Goal: Communication & Community: Answer question/provide support

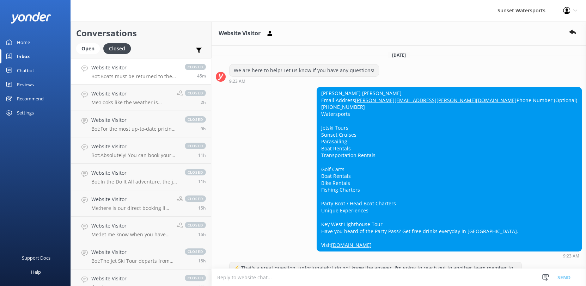
scroll to position [6222, 0]
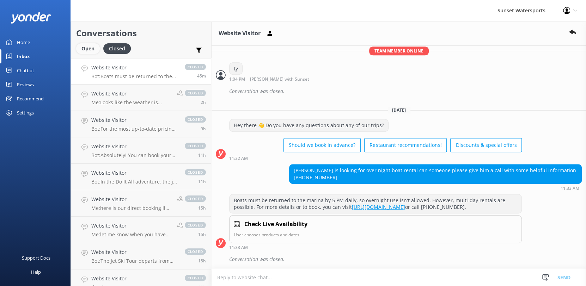
click at [86, 50] on div "Open" at bounding box center [88, 48] width 24 height 11
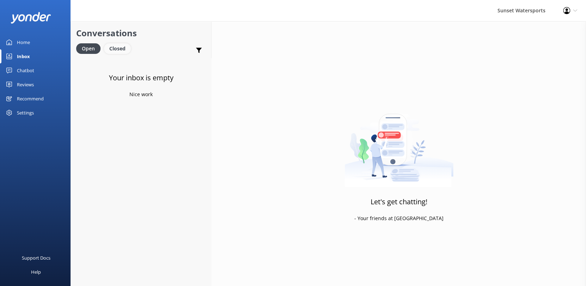
click at [118, 50] on div "Closed" at bounding box center [117, 48] width 27 height 11
click at [92, 45] on div "Open" at bounding box center [88, 48] width 24 height 11
click at [131, 65] on h4 "Website Visitor" at bounding box center [141, 68] width 101 height 8
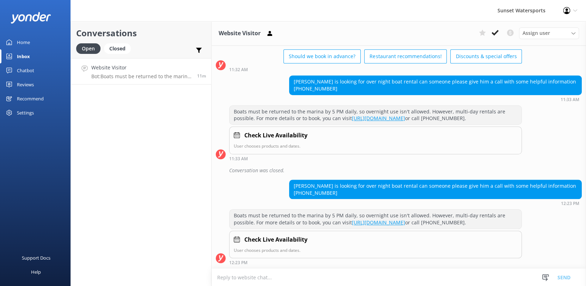
scroll to position [6324, 0]
click at [264, 278] on textarea at bounding box center [399, 277] width 375 height 17
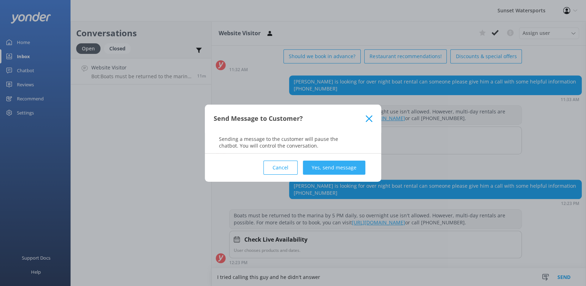
type textarea "I tried calling this guy and he didn't answer"
click at [348, 163] on button "Yes, send message" at bounding box center [334, 168] width 62 height 14
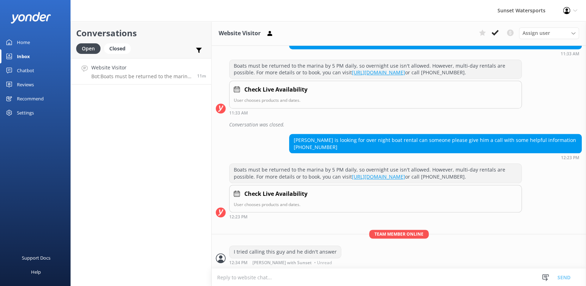
scroll to position [6370, 0]
click at [175, 215] on div "Conversations Open Closed Important Converted Assigned to me Unassigned SMS Web…" at bounding box center [141, 153] width 141 height 265
click at [260, 280] on textarea at bounding box center [399, 277] width 375 height 17
drag, startPoint x: 304, startPoint y: 273, endPoint x: 288, endPoint y: 188, distance: 86.5
click at [299, 205] on div "Website Visitor Assign user [PERSON_NAME] at [GEOGRAPHIC_DATA][PERSON_NAME] wit…" at bounding box center [399, 153] width 375 height 265
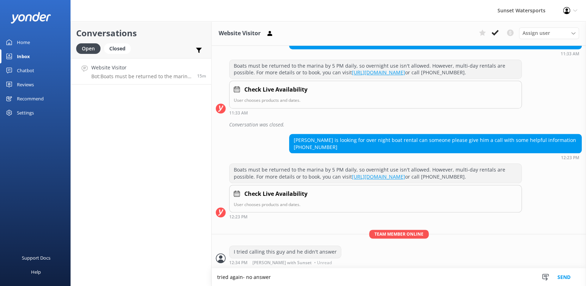
type textarea "tried again- no answer"
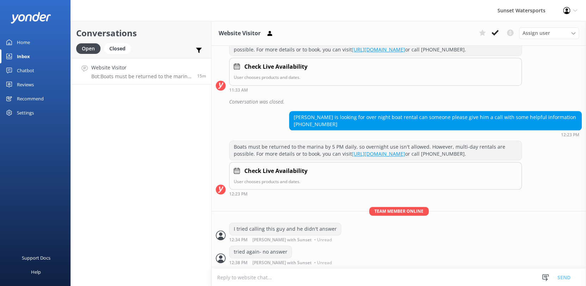
scroll to position [6393, 0]
click at [497, 35] on icon at bounding box center [495, 32] width 7 height 7
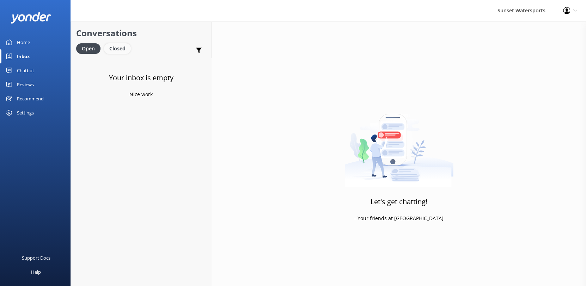
click at [119, 45] on div "Closed" at bounding box center [117, 48] width 27 height 11
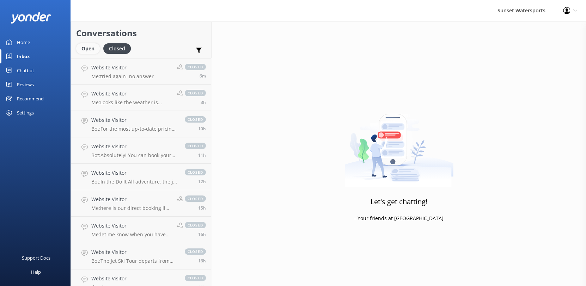
click at [87, 48] on div "Open" at bounding box center [88, 48] width 24 height 11
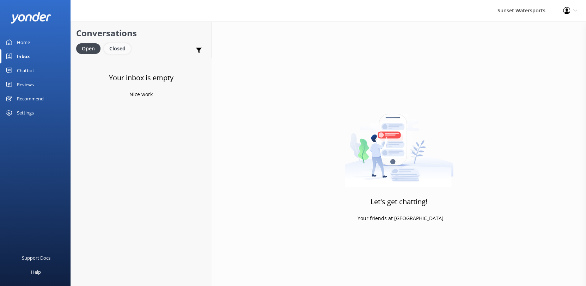
click at [111, 45] on div "Closed" at bounding box center [117, 48] width 27 height 11
click at [87, 46] on div "Open" at bounding box center [88, 48] width 24 height 11
click at [129, 68] on h4 "Website Visitor" at bounding box center [141, 68] width 101 height 8
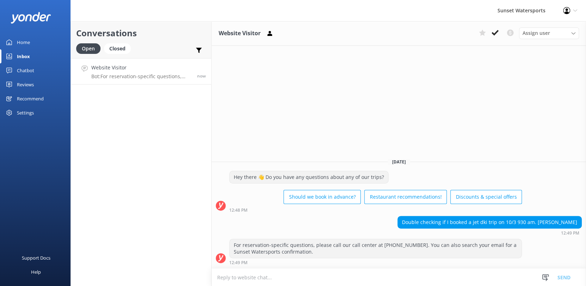
drag, startPoint x: 268, startPoint y: 282, endPoint x: 218, endPoint y: 285, distance: 50.9
click at [268, 282] on textarea at bounding box center [399, 277] width 375 height 17
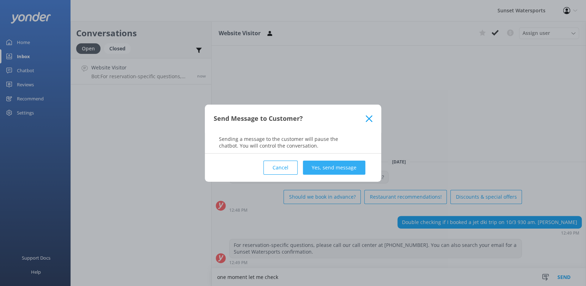
type textarea "one moment let me check"
click at [314, 171] on button "Yes, send message" at bounding box center [334, 168] width 62 height 14
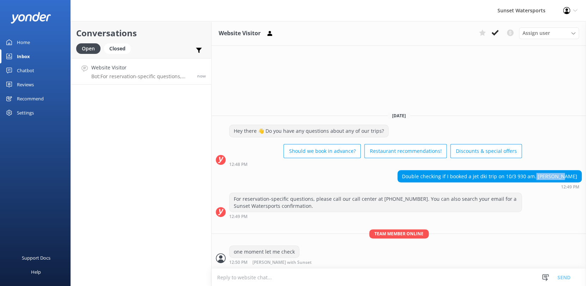
drag, startPoint x: 553, startPoint y: 176, endPoint x: 579, endPoint y: 180, distance: 25.9
click at [579, 180] on div "Double checking if I booked a jet dki trip on 10/3 930 am. [PERSON_NAME]" at bounding box center [490, 177] width 184 height 12
copy div "[PERSON_NAME]"
click at [253, 284] on textarea at bounding box center [399, 277] width 375 height 17
type textarea "I don't have one under that name [PERSON_NAME]- could it be booked under a diff…"
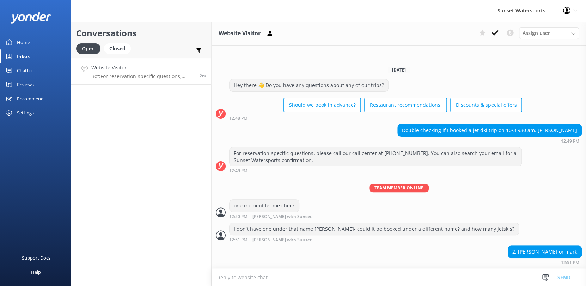
click at [276, 282] on textarea at bounding box center [399, 277] width 375 height 17
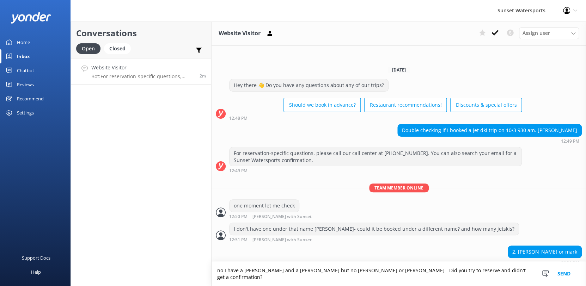
type textarea "no I have a [PERSON_NAME] and a [PERSON_NAME] but no [PERSON_NAME] or [PERSON_N…"
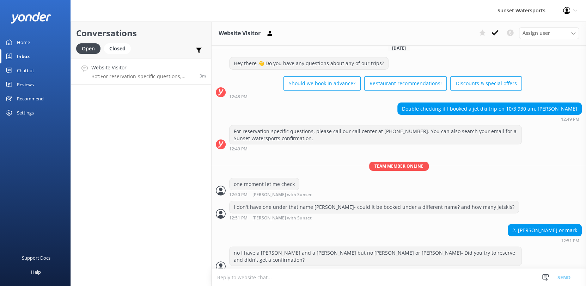
scroll to position [24, 0]
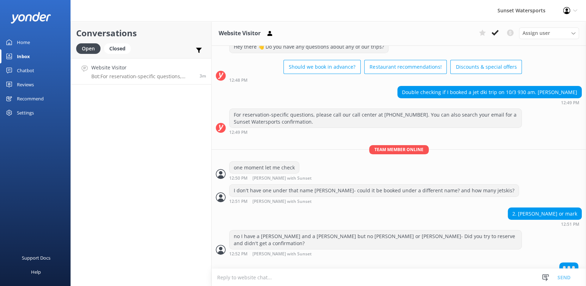
click at [265, 281] on textarea at bounding box center [399, 277] width 375 height 17
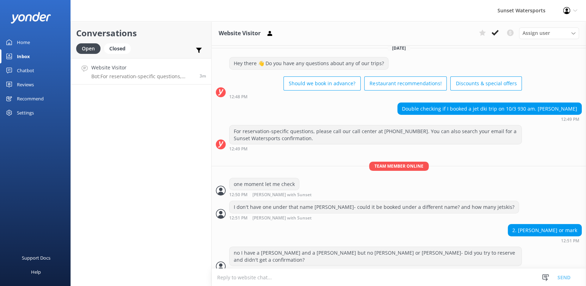
scroll to position [44, 0]
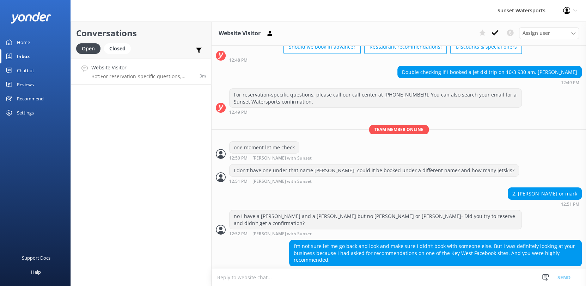
click at [270, 279] on textarea at bounding box center [399, 277] width 375 height 17
paste textarea "[URL][DOMAIN_NAME]"
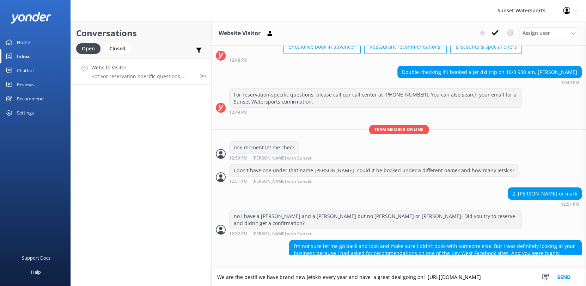
type textarea "We are the best!! we have brand new jetskis every year and have a great deal go…"
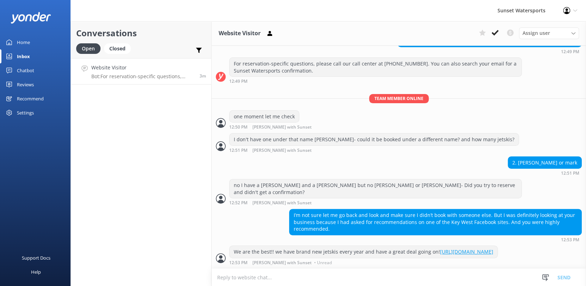
scroll to position [80, 0]
click at [260, 276] on textarea at bounding box center [399, 277] width 375 height 17
click at [260, 278] on textarea at bounding box center [399, 277] width 375 height 17
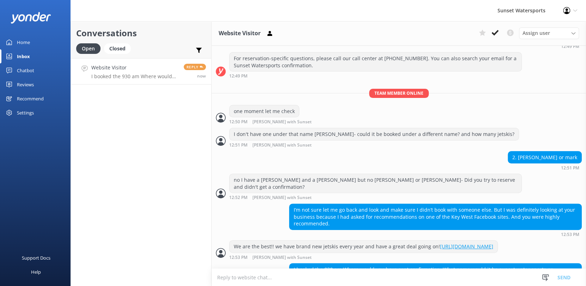
scroll to position [103, 0]
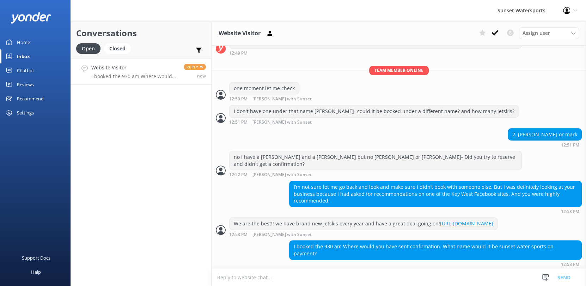
click at [308, 279] on textarea at bounding box center [399, 277] width 375 height 17
type textarea "it would be to the email you provided if you booked direct"
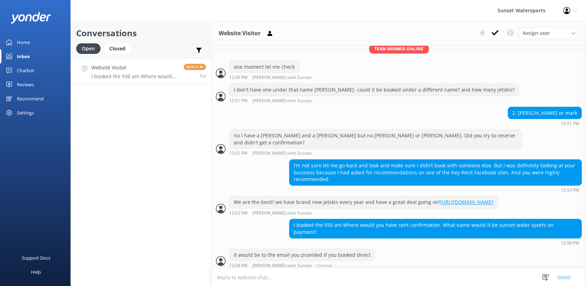
scroll to position [126, 0]
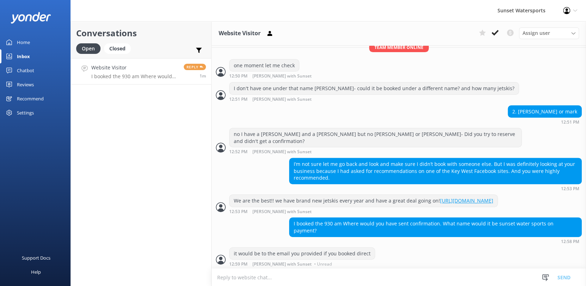
click at [294, 272] on textarea at bounding box center [399, 277] width 375 height 17
type textarea "fareharbor or sunset watersports"
click at [294, 273] on textarea at bounding box center [399, 277] width 375 height 17
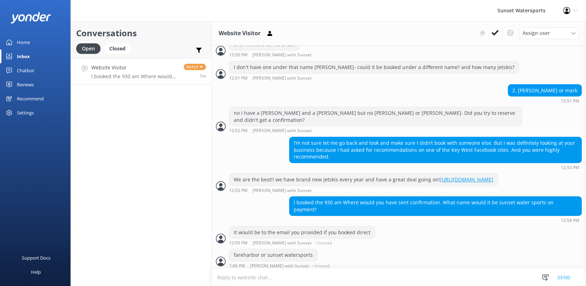
scroll to position [149, 0]
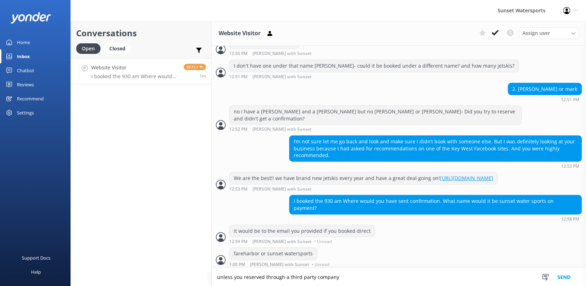
type textarea "unless you reserved through a third party company"
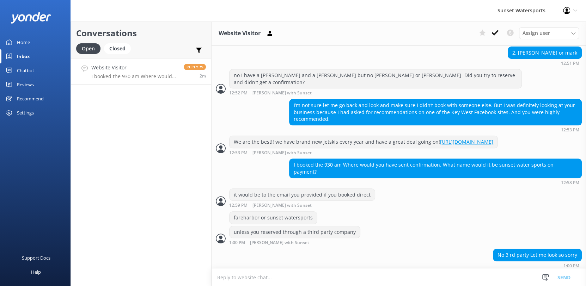
scroll to position [186, 0]
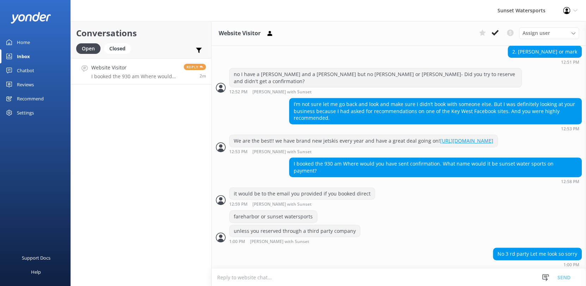
click at [248, 283] on textarea at bounding box center [399, 277] width 375 height 17
type textarea "no problem, I can look you up by phone or email also to see if we have it"
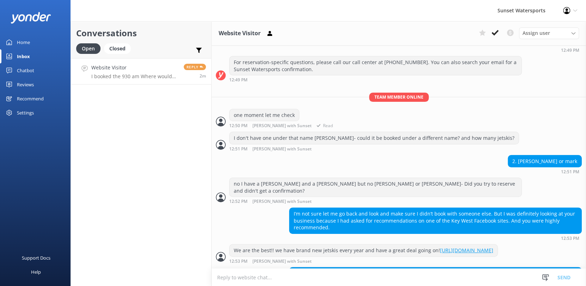
scroll to position [68, 0]
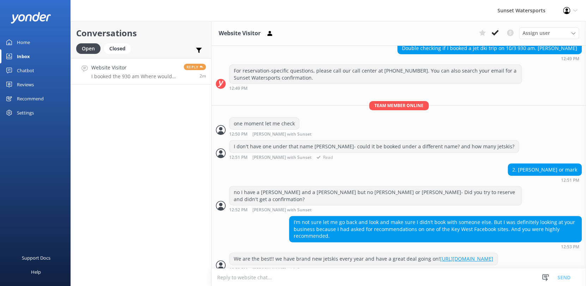
click at [325, 147] on div "I don't have one under that name [PERSON_NAME]- could it be booked under a diff…" at bounding box center [374, 147] width 289 height 12
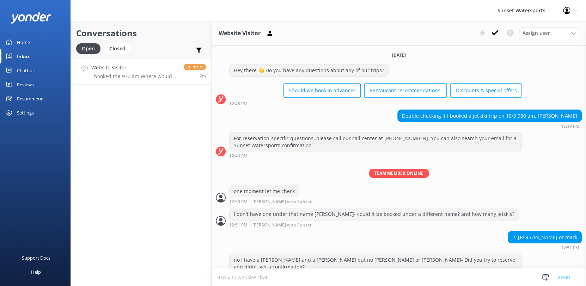
click at [495, 168] on div "[DATE] Hey there 👋 Do you have any questions about any of our trips? Should we …" at bounding box center [399, 263] width 375 height 434
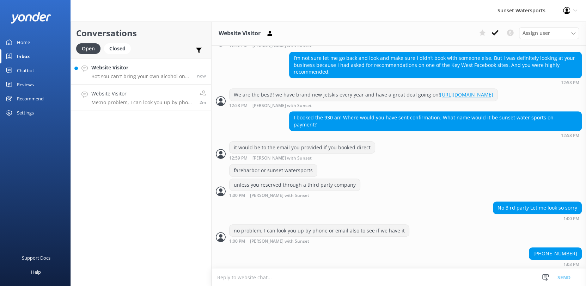
scroll to position [248, 0]
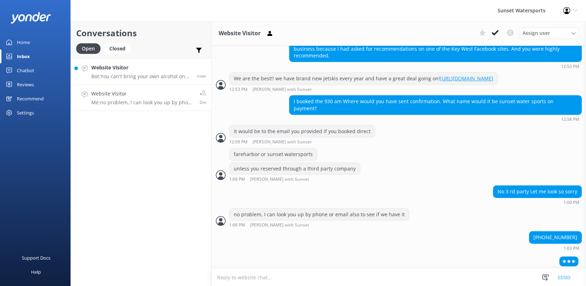
click at [105, 69] on h4 "Website Visitor" at bounding box center [141, 68] width 101 height 8
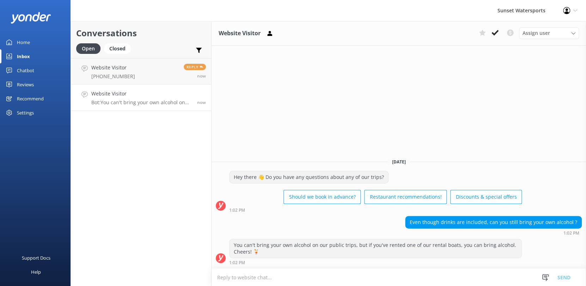
click at [284, 280] on textarea at bounding box center [399, 277] width 375 height 17
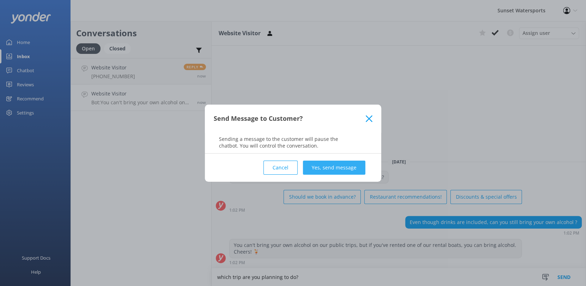
type textarea "which trip are you planning to do?"
click at [348, 169] on button "Yes, send message" at bounding box center [334, 168] width 62 height 14
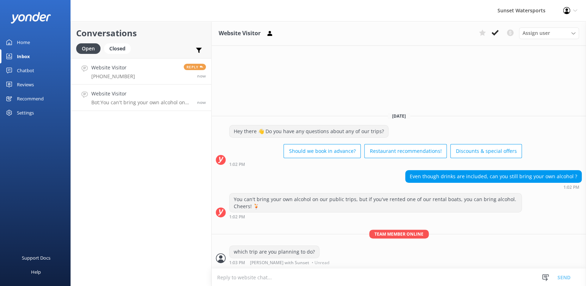
click at [112, 68] on h4 "Website Visitor" at bounding box center [113, 68] width 44 height 8
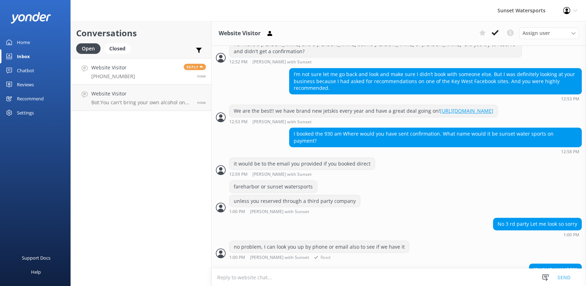
scroll to position [248, 0]
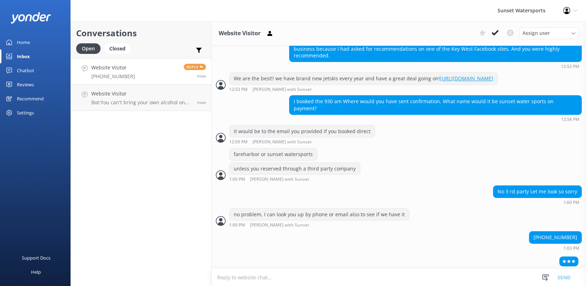
click at [551, 234] on div "[PHONE_NUMBER]" at bounding box center [555, 238] width 52 height 12
copy div "[PHONE_NUMBER]"
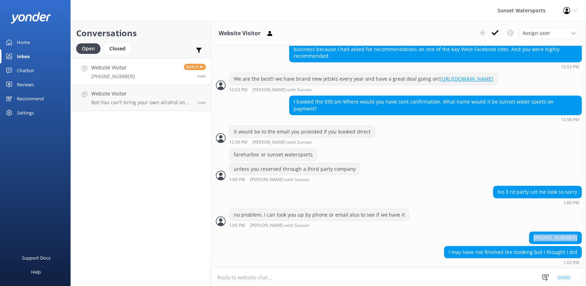
scroll to position [246, 0]
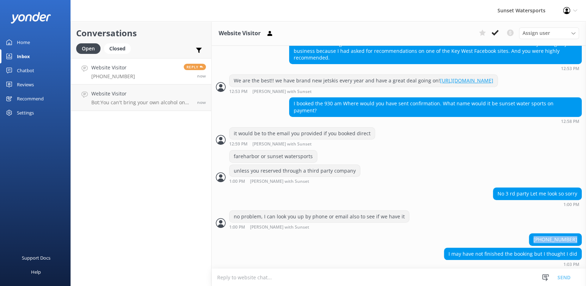
click at [432, 244] on div "[PHONE_NUMBER]" at bounding box center [399, 241] width 375 height 14
click at [382, 280] on textarea at bounding box center [399, 277] width 375 height 17
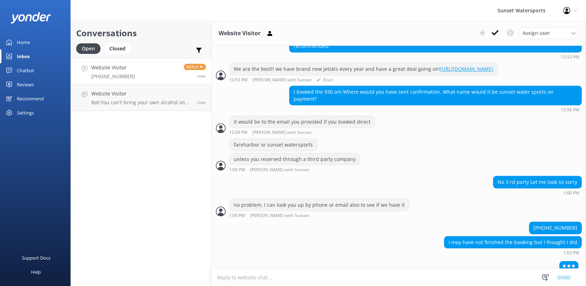
scroll to position [262, 0]
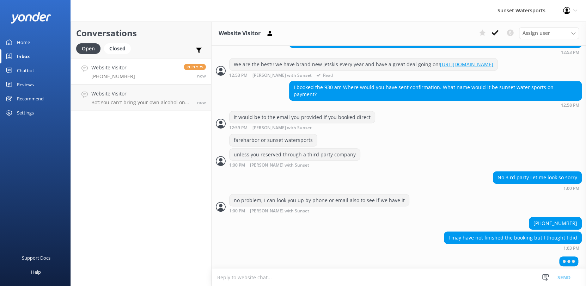
drag, startPoint x: 346, startPoint y: 82, endPoint x: 331, endPoint y: 67, distance: 21.0
click at [255, 273] on textarea at bounding box center [399, 277] width 375 height 17
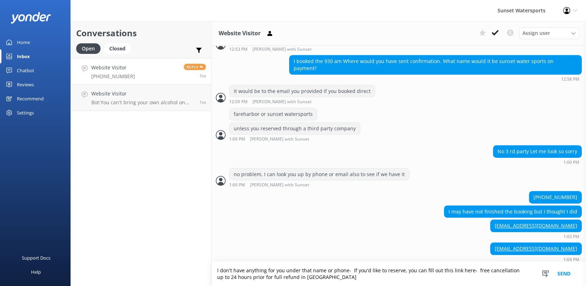
scroll to position [290, 0]
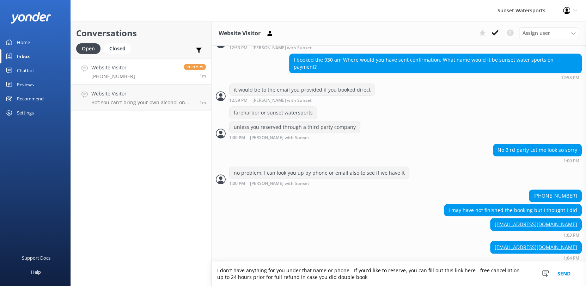
type textarea "I don't have anything for you under that name or phone- If you'd like to reserv…"
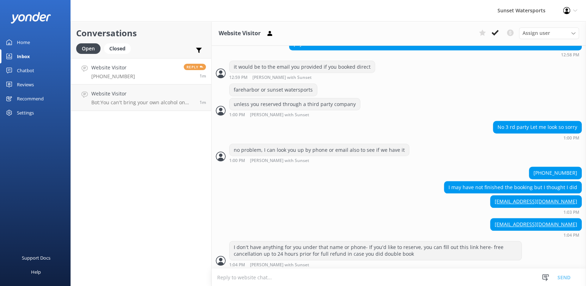
click at [262, 278] on textarea at bounding box center [399, 277] width 375 height 17
paste textarea "[URL][DOMAIN_NAME]"
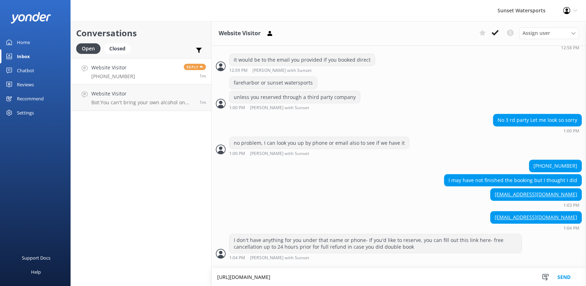
type textarea "[URL][DOMAIN_NAME]"
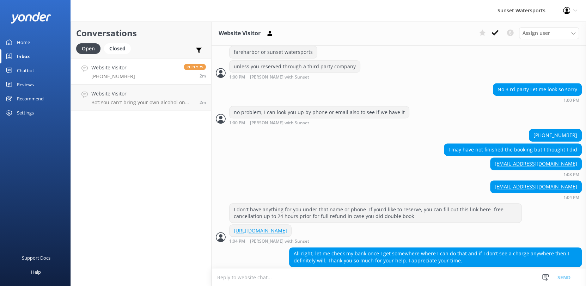
scroll to position [364, 0]
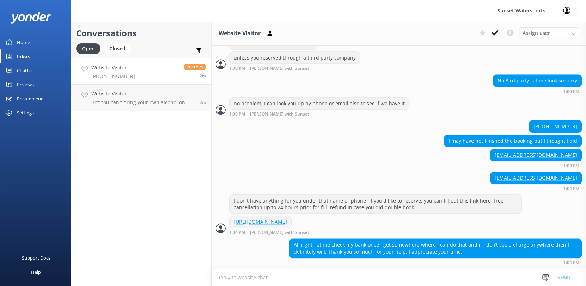
click at [275, 273] on textarea at bounding box center [399, 277] width 375 height 17
type textarea "I see an older golf cart reservation from a previous visit"
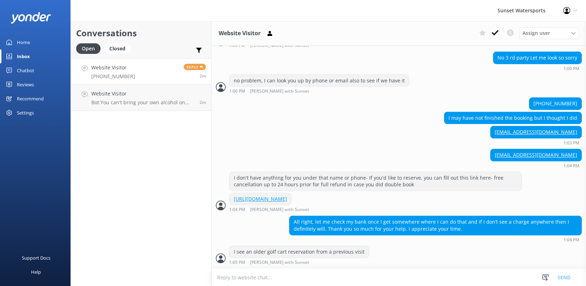
scroll to position [387, 0]
click at [241, 284] on textarea at bounding box center [399, 277] width 375 height 17
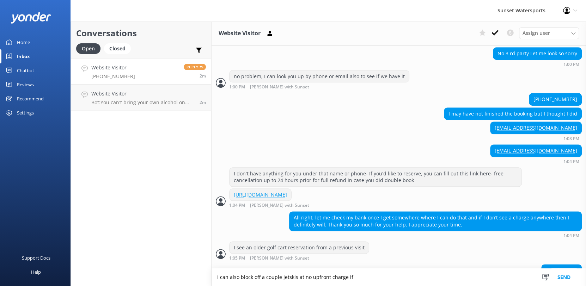
scroll to position [409, 0]
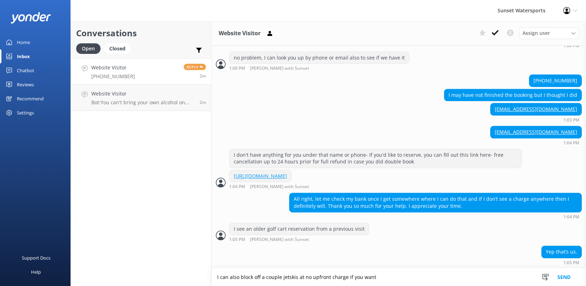
type textarea "I can also block off a couple jetskis at no upfront charge if you want"
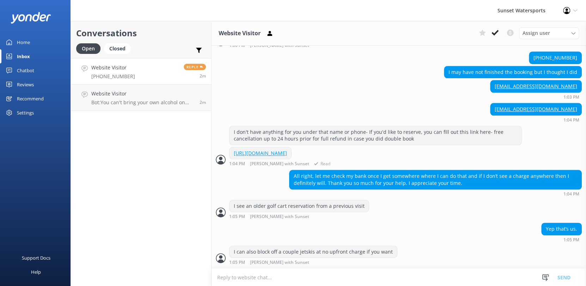
scroll to position [432, 0]
click at [296, 283] on textarea at bounding box center [399, 277] width 375 height 17
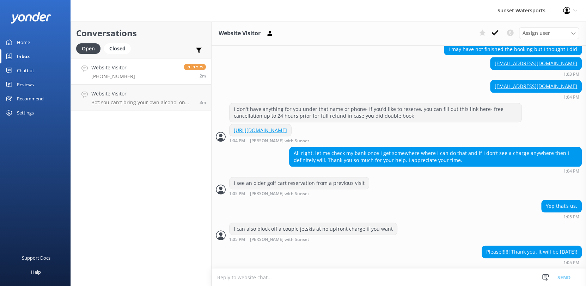
scroll to position [455, 0]
click at [271, 276] on textarea at bounding box center [399, 277] width 375 height 17
click at [279, 280] on textarea "No problem, I" at bounding box center [399, 278] width 375 height 18
type textarea "No problem, I can reserve so you can pay at check in-- free cancellation up to …"
click at [280, 280] on textarea at bounding box center [399, 277] width 375 height 17
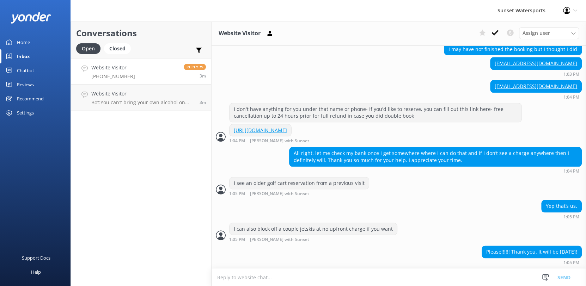
paste textarea "[PERSON_NAME] [PHONE_NUMBER] • [EMAIL_ADDRESS][DOMAIN_NAME]"
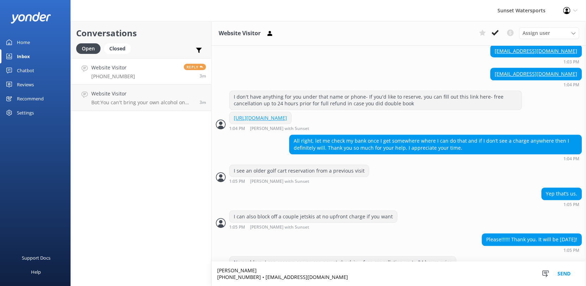
scroll to position [485, 0]
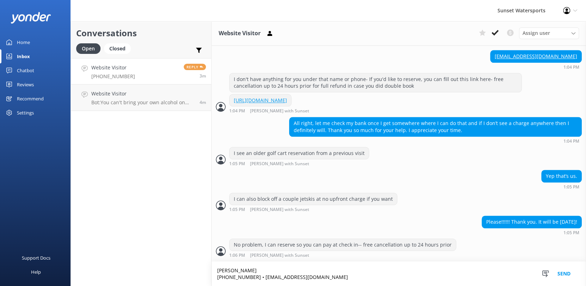
click at [279, 271] on textarea "[PERSON_NAME] [PHONE_NUMBER] • [EMAIL_ADDRESS][DOMAIN_NAME]" at bounding box center [399, 274] width 375 height 24
type textarea "[PERSON_NAME] [PHONE_NUMBER] • [EMAIL_ADDRESS][DOMAIN_NAME]"
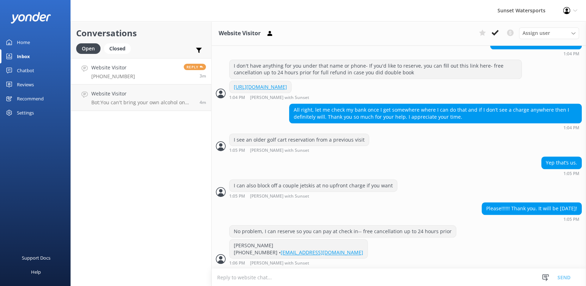
scroll to position [499, 0]
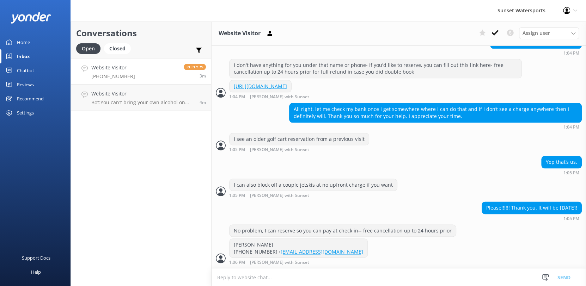
click at [279, 273] on textarea at bounding box center [399, 277] width 375 height 17
type textarea "that's what we have on file previously or would you like to update the phone nu…"
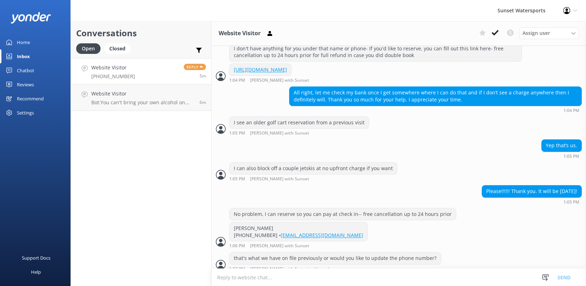
scroll to position [522, 0]
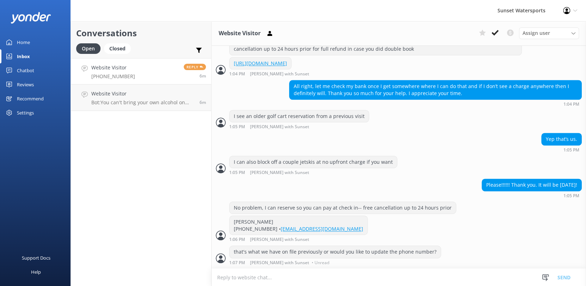
paste textarea "Booking #313662929"
type textarea "Booking #313662929"
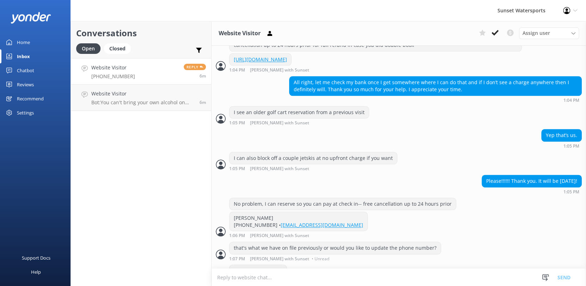
scroll to position [545, 0]
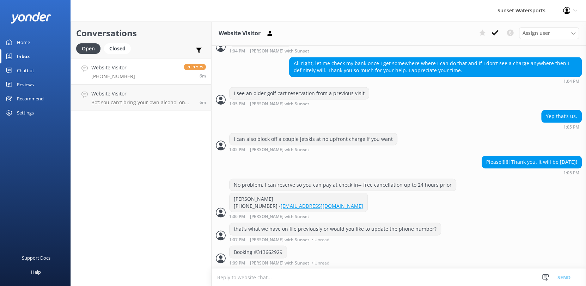
click at [195, 220] on div "Conversations Open Closed Important Converted Assigned to me Unassigned SMS Web…" at bounding box center [141, 153] width 141 height 265
click at [240, 283] on textarea at bounding box center [399, 277] width 375 height 17
paste textarea "JetSki Tour (Departs From [GEOGRAPHIC_DATA]) [DATE] 9:30 AM – 11:00 AM Early Bi…"
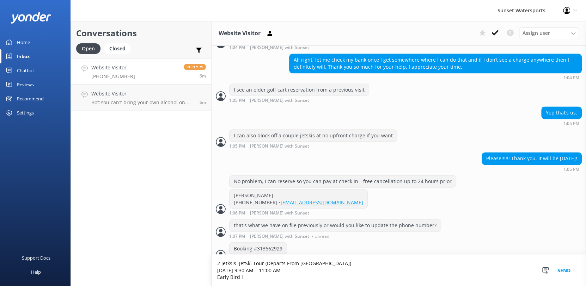
type textarea "2 jetksis JetSki Tour (Departs From [GEOGRAPHIC_DATA]) [DATE] 9:30 AM – 11:00 A…"
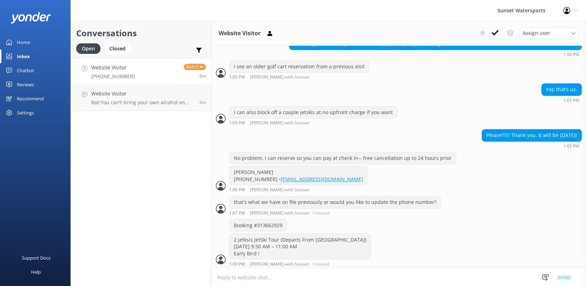
scroll to position [573, 0]
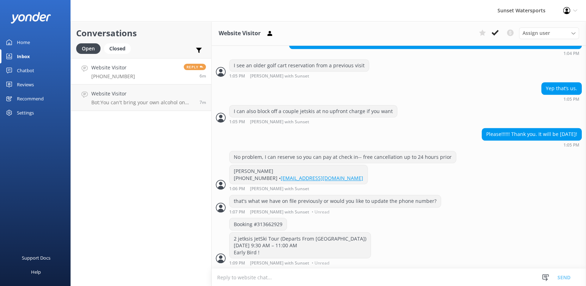
click at [231, 278] on textarea at bounding box center [399, 277] width 375 height 17
paste textarea "Subtotal $239.90"
paste textarea "$272.30"
type textarea "Subtotal $239.90 Taxes&fees: $32.40 Total Due at Check in: $272.30"
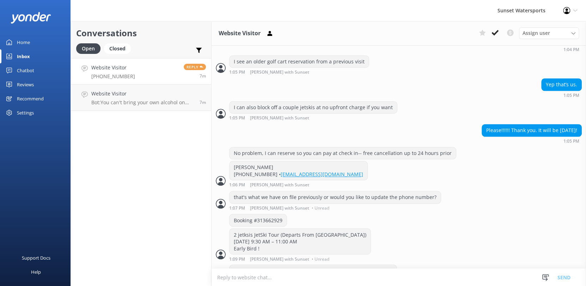
scroll to position [595, 0]
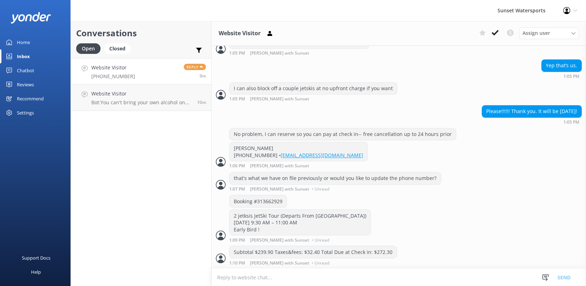
click at [152, 70] on link "Website Visitor [PHONE_NUMBER] Reply 9m" at bounding box center [141, 71] width 140 height 26
click at [163, 165] on div "Conversations Open Closed Important Converted Assigned to me Unassigned SMS Web…" at bounding box center [141, 153] width 141 height 265
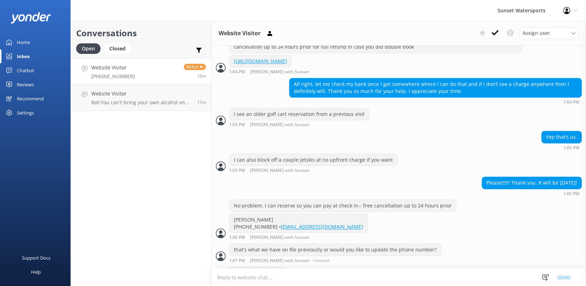
scroll to position [419, 0]
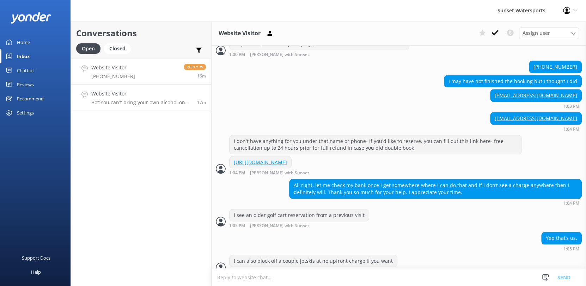
click at [114, 103] on p "Bot: You can't bring your own alcohol on our public trips, but if you've rented…" at bounding box center [141, 102] width 101 height 6
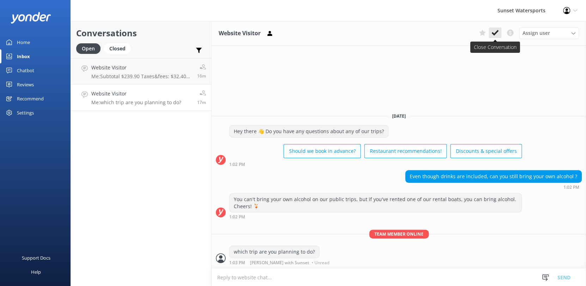
click at [490, 32] on button at bounding box center [495, 33] width 13 height 11
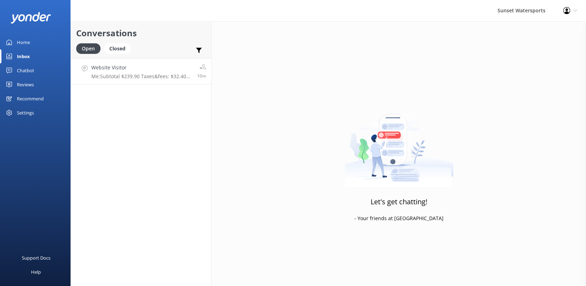
click at [112, 72] on div "Website Visitor Me: Subtotal $239.90 Taxes&fees: $32.40 Total Due at Check in: …" at bounding box center [141, 71] width 101 height 15
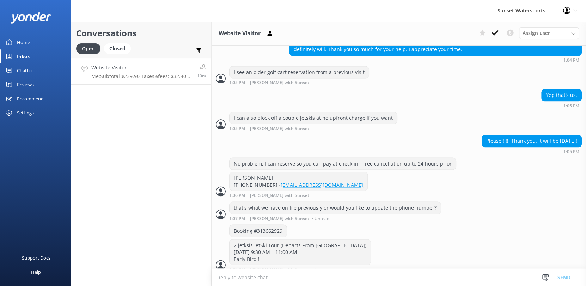
scroll to position [595, 0]
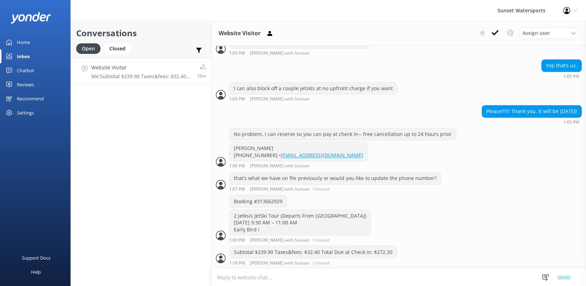
click at [148, 151] on div "Conversations Open Closed Important Converted Assigned to me Unassigned SMS Web…" at bounding box center [141, 153] width 141 height 265
click at [271, 283] on textarea at bounding box center [399, 277] width 375 height 17
click at [492, 30] on icon at bounding box center [495, 32] width 7 height 7
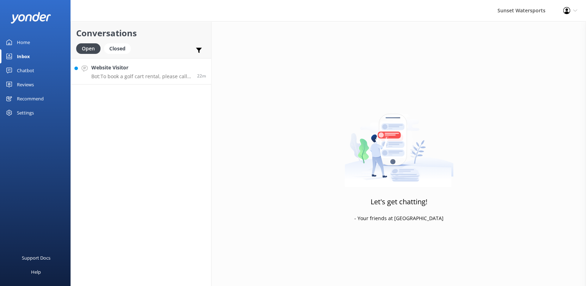
click at [146, 73] on div "Website Visitor Bot: To book a golf cart rental, please call our office at [PHO…" at bounding box center [141, 71] width 101 height 15
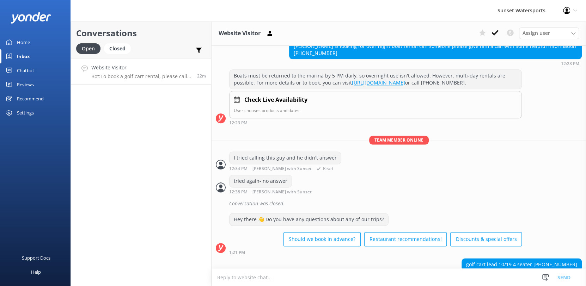
scroll to position [6506, 0]
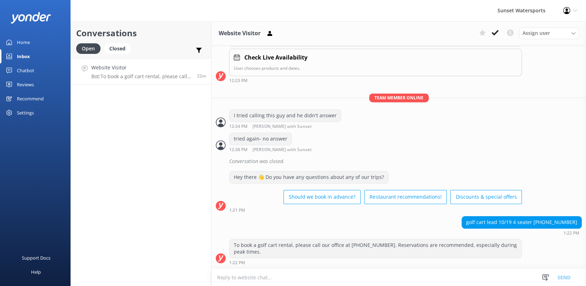
click at [297, 274] on textarea at bounding box center [399, 277] width 375 height 17
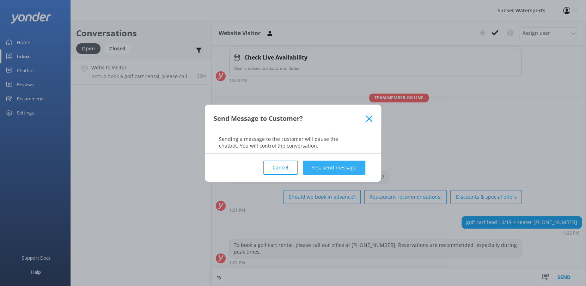
type textarea "ty"
click at [362, 171] on button "Yes, send message" at bounding box center [334, 168] width 62 height 14
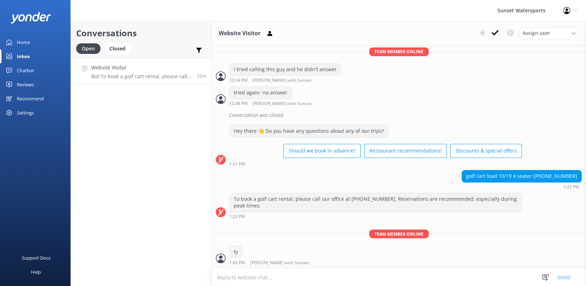
scroll to position [6552, 0]
drag, startPoint x: 540, startPoint y: 174, endPoint x: 577, endPoint y: 178, distance: 38.0
click at [580, 179] on div "golf cart lead 10/19 4 seater [PHONE_NUMBER] 1:22 PM" at bounding box center [399, 179] width 375 height 19
copy div "[PHONE_NUMBER]"
click at [568, 11] on icon at bounding box center [566, 10] width 7 height 7
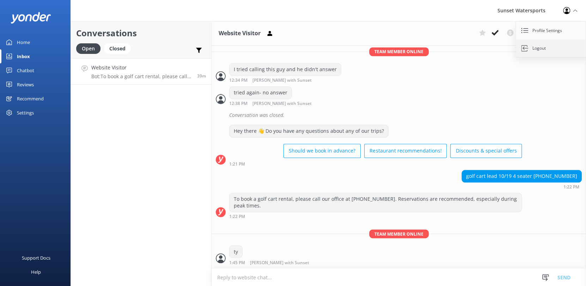
click at [545, 50] on link "Logout" at bounding box center [551, 49] width 71 height 18
